Goal: Task Accomplishment & Management: Use online tool/utility

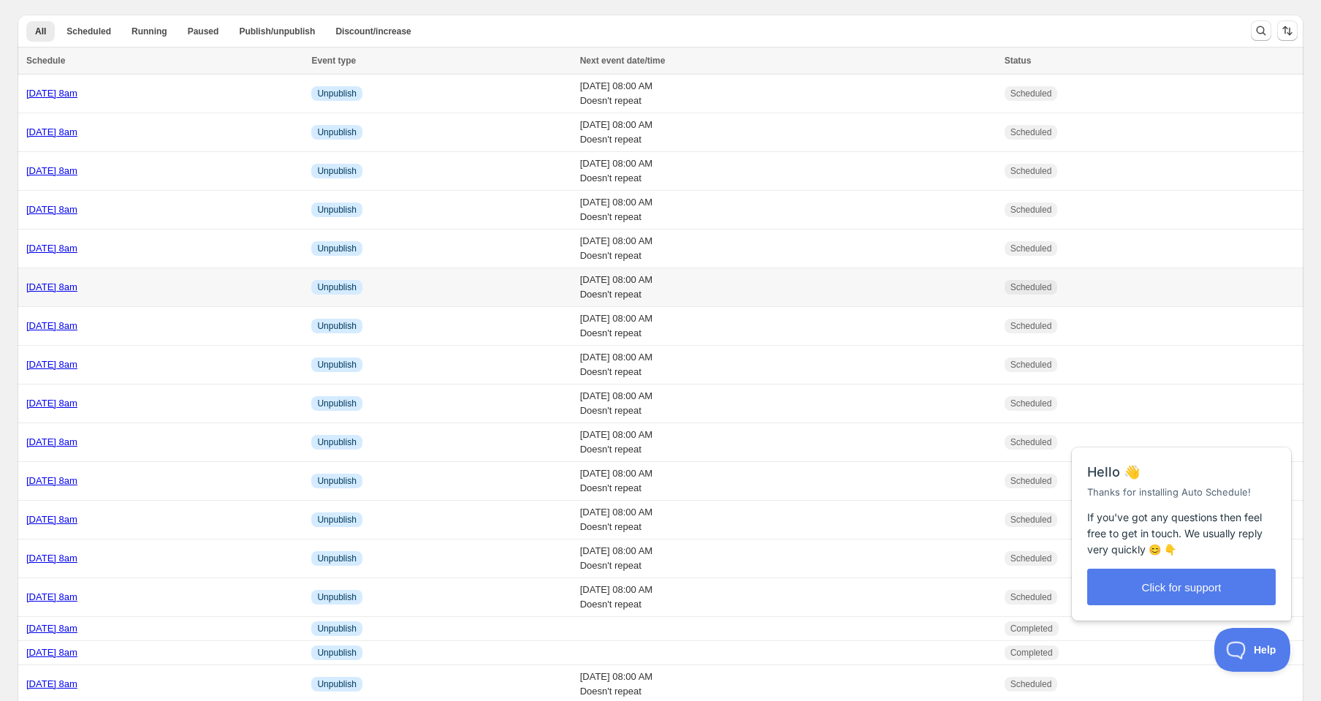
click at [77, 286] on link "[DATE] 8am" at bounding box center [51, 286] width 51 height 11
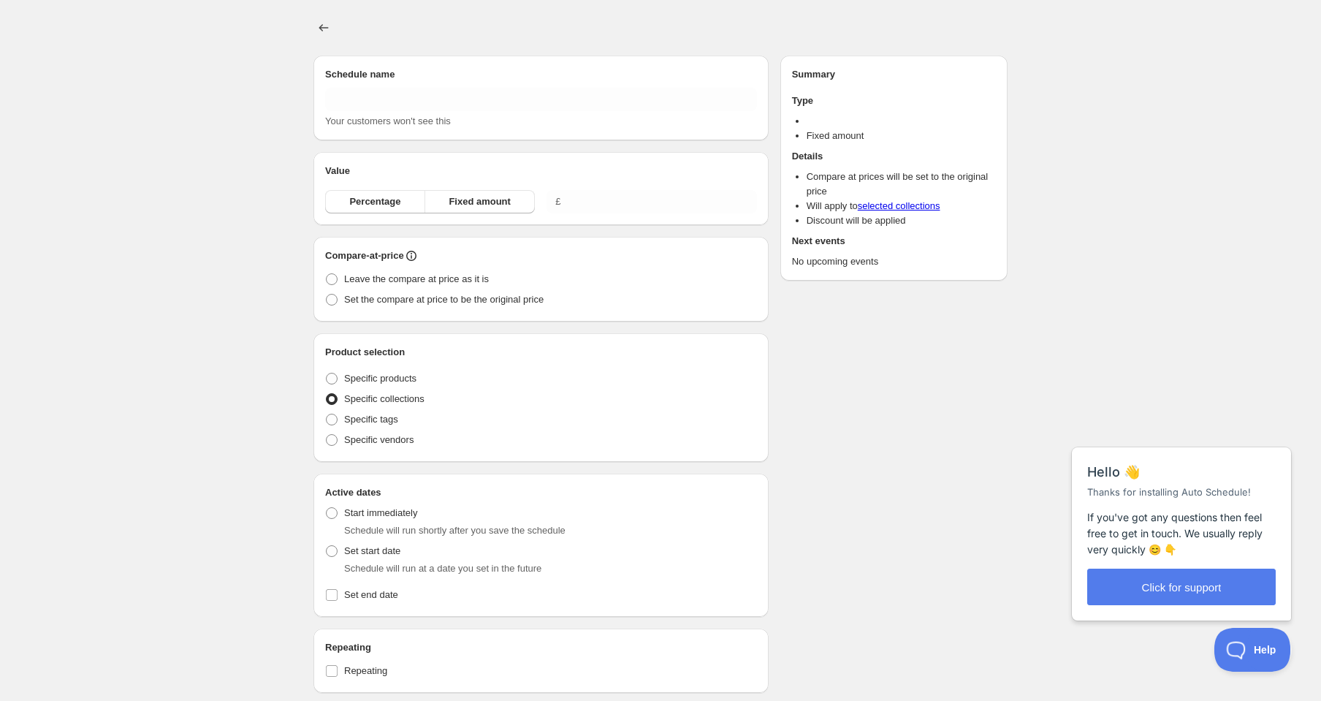
type input "[DATE] 8am"
radio input "true"
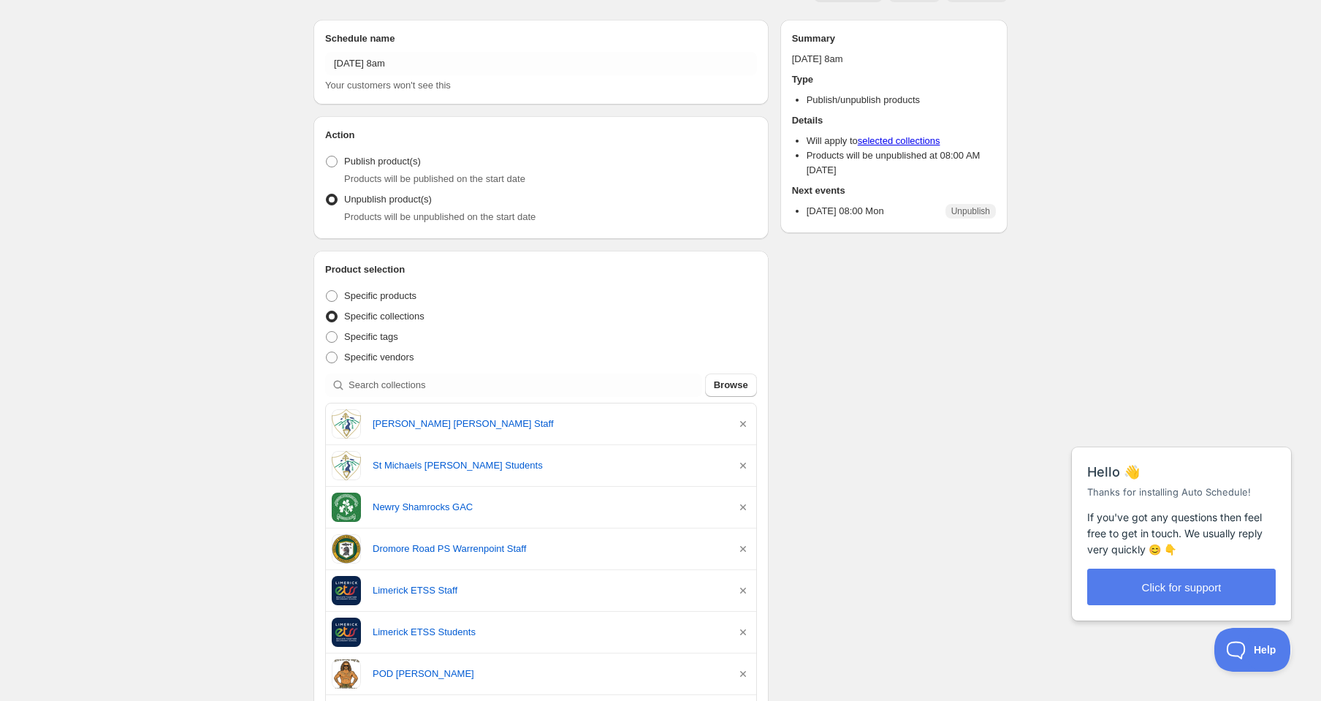
scroll to position [42, 0]
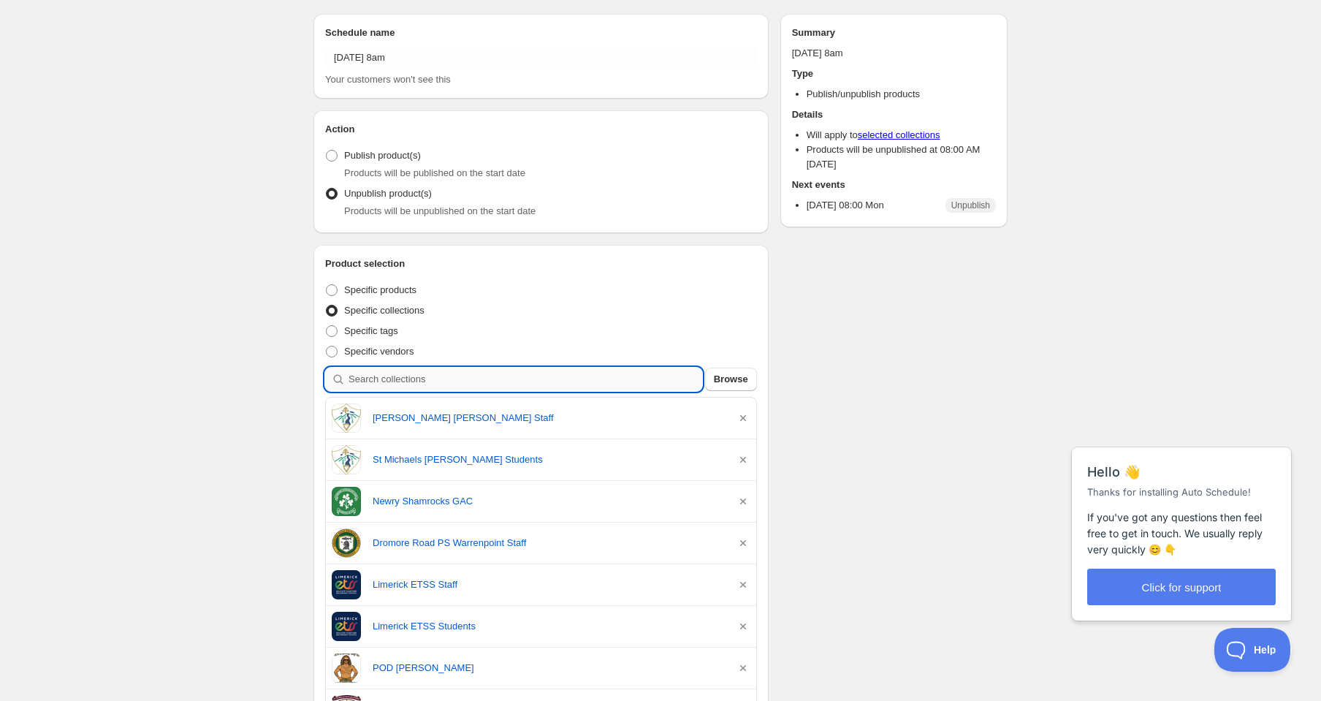
click at [523, 380] on input "search" at bounding box center [526, 379] width 354 height 23
type input "L"
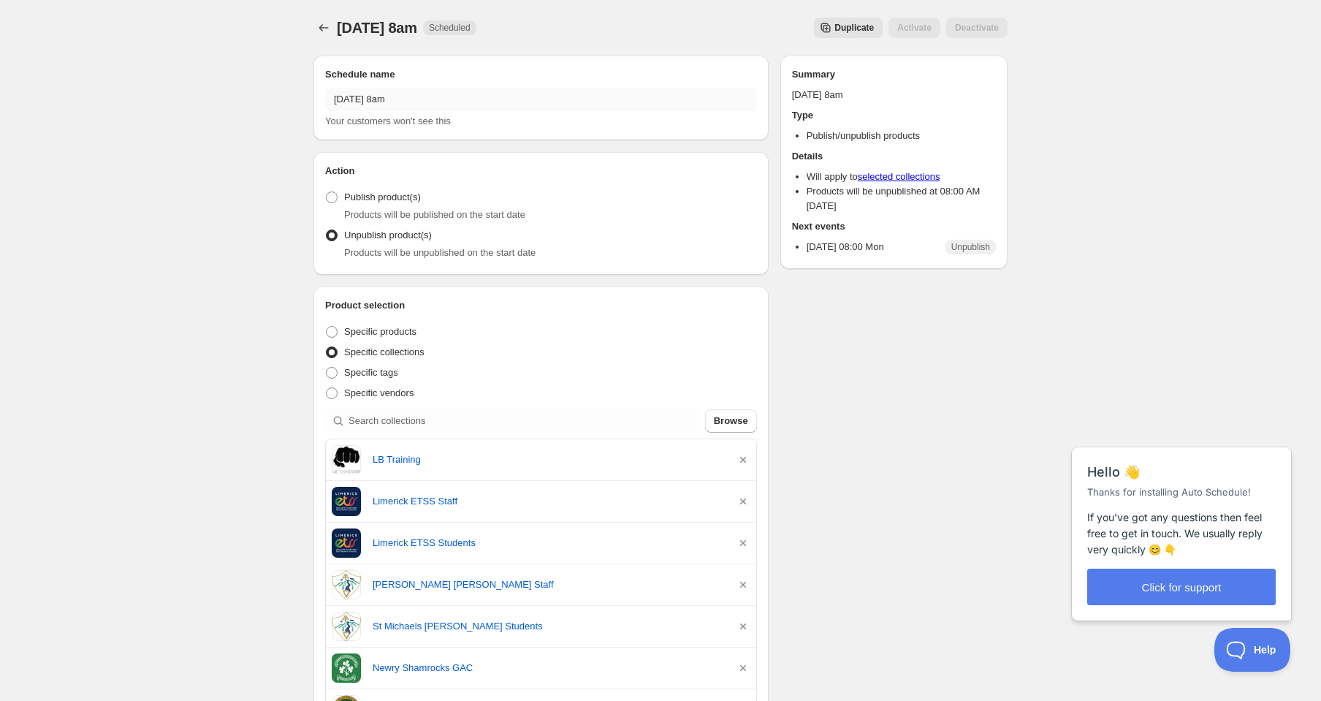
scroll to position [0, 0]
